Goal: Task Accomplishment & Management: Use online tool/utility

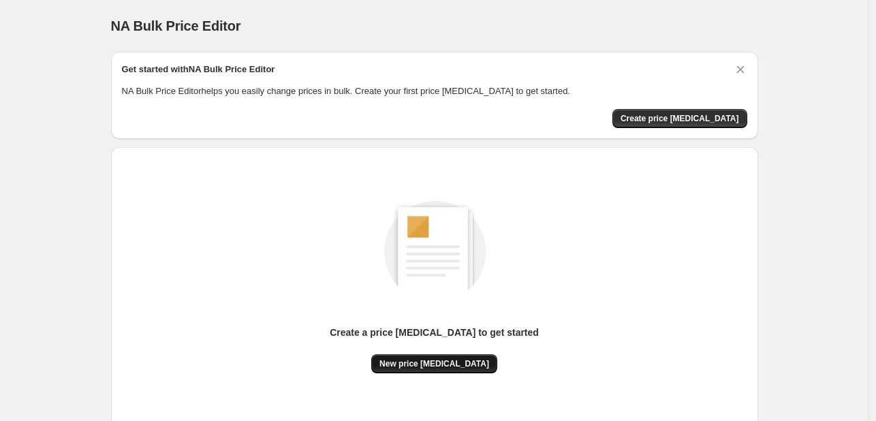
drag, startPoint x: 472, startPoint y: 374, endPoint x: 480, endPoint y: 361, distance: 15.7
click at [472, 374] on div "Create a price change job to get started New price change job" at bounding box center [435, 287] width 626 height 259
click at [465, 358] on span "New price change job" at bounding box center [435, 363] width 110 height 11
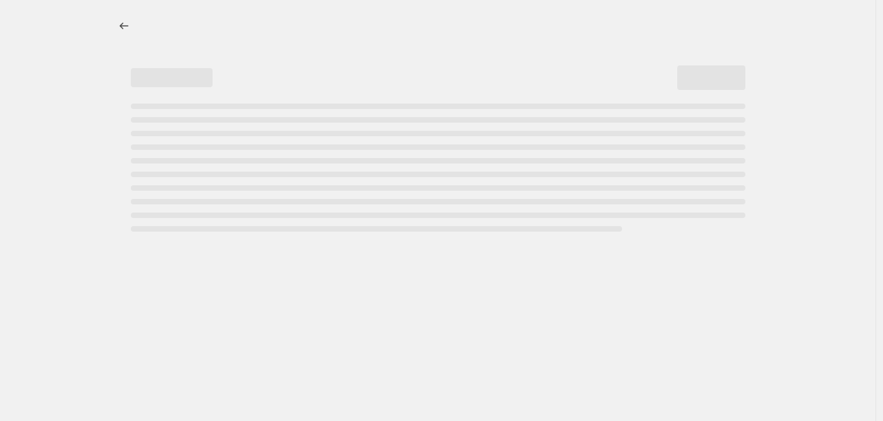
select select "percentage"
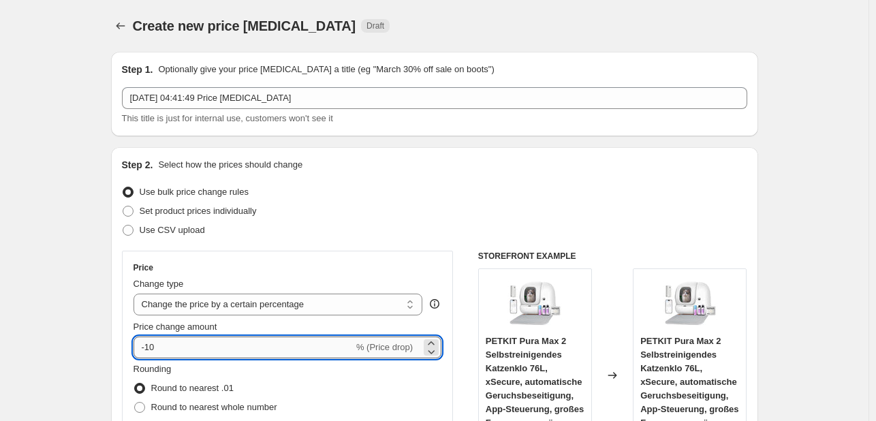
click at [221, 342] on input "-10" at bounding box center [244, 348] width 220 height 22
type input "-1"
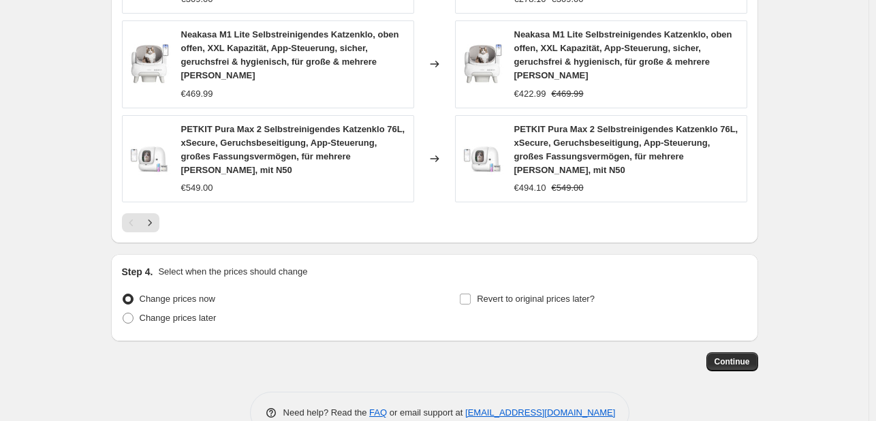
scroll to position [1071, 0]
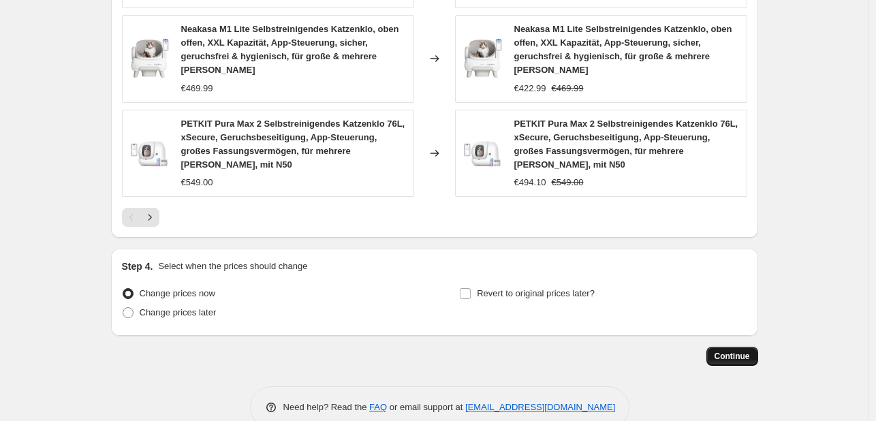
type input "-35"
click at [722, 347] on button "Continue" at bounding box center [733, 356] width 52 height 19
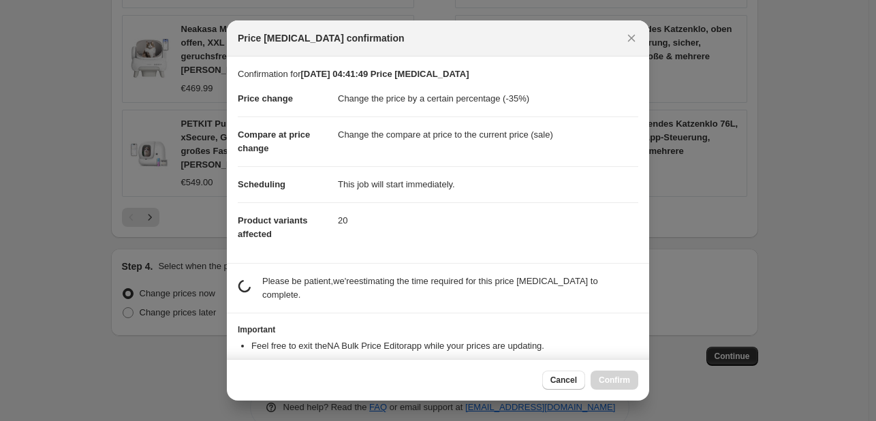
scroll to position [26, 0]
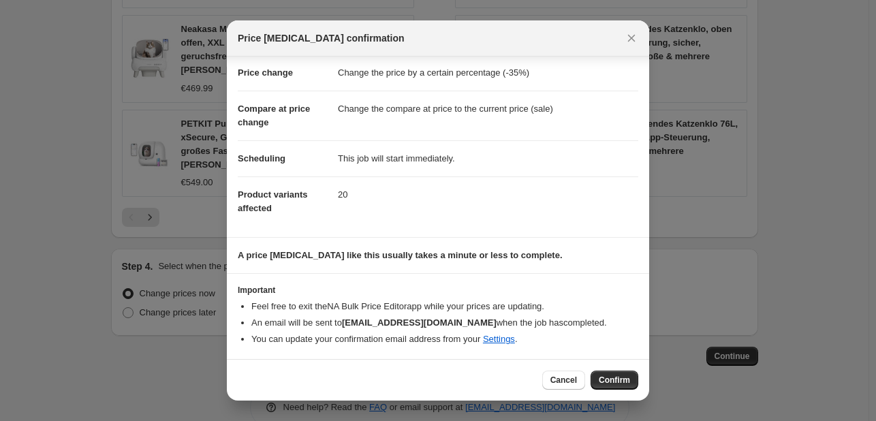
click at [606, 373] on button "Confirm" at bounding box center [615, 380] width 48 height 19
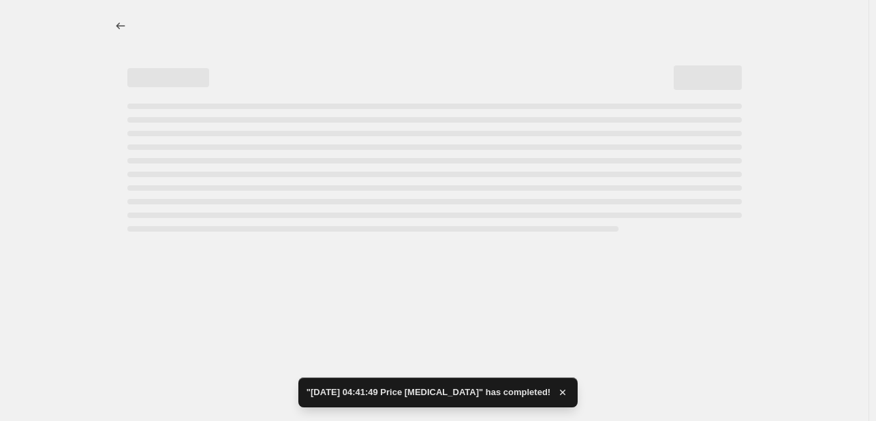
select select "percentage"
